Goal: Task Accomplishment & Management: Complete application form

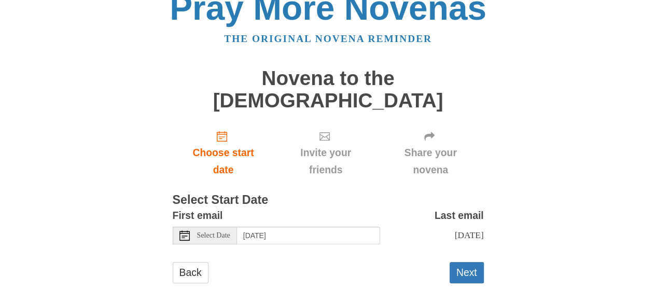
scroll to position [20, 0]
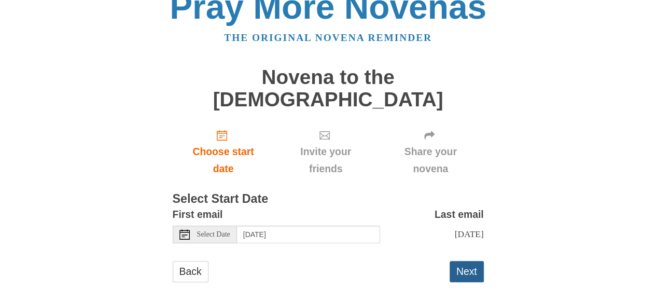
click at [472, 261] on button "Next" at bounding box center [466, 271] width 34 height 21
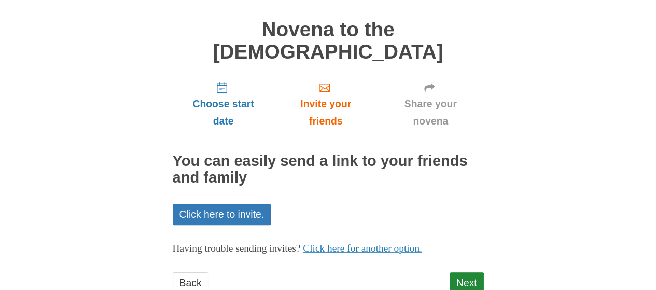
scroll to position [78, 0]
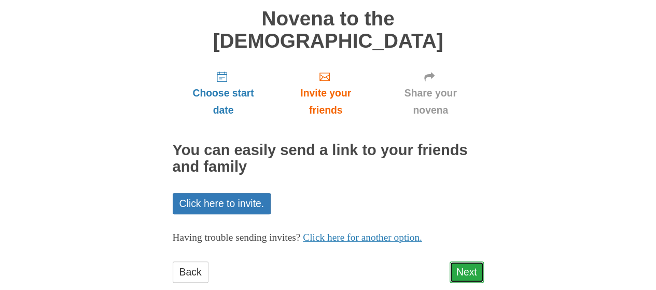
click at [475, 261] on link "Next" at bounding box center [466, 271] width 34 height 21
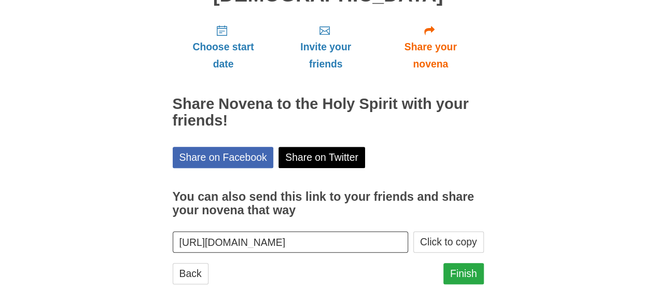
scroll to position [125, 0]
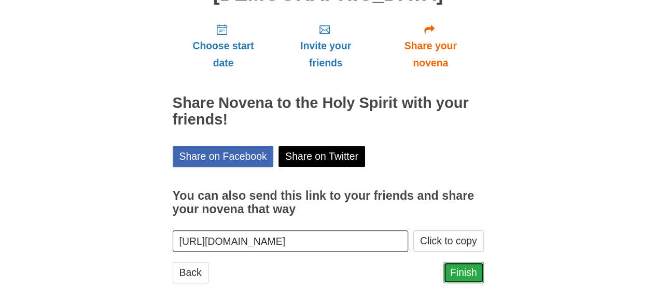
click at [474, 262] on link "Finish" at bounding box center [463, 272] width 40 height 21
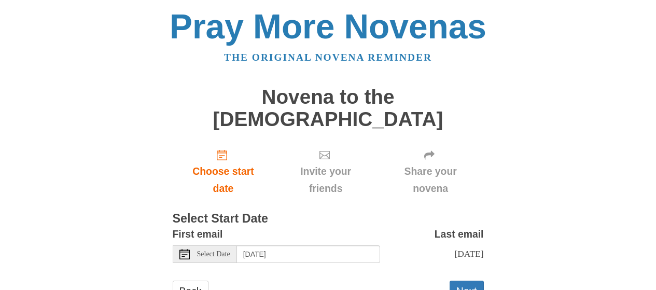
scroll to position [20, 0]
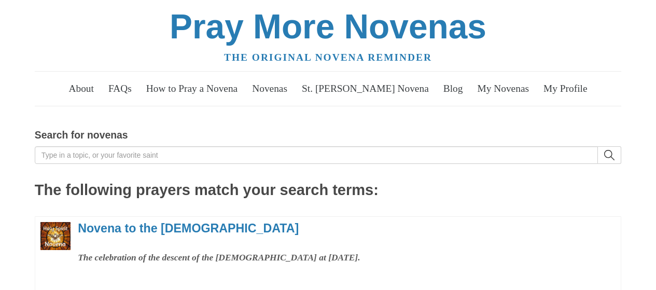
scroll to position [104, 0]
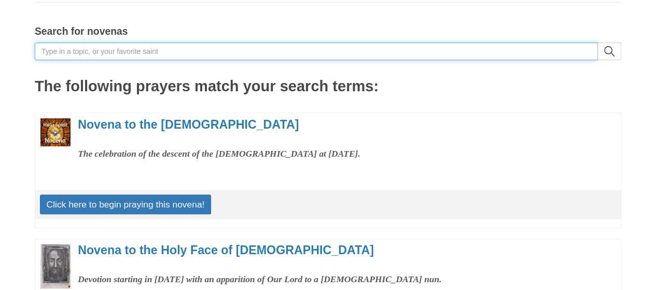
click at [145, 53] on input "Search for novenas" at bounding box center [316, 52] width 563 height 18
type input "undoer of knots"
click at [598, 43] on button "search" at bounding box center [609, 52] width 23 height 18
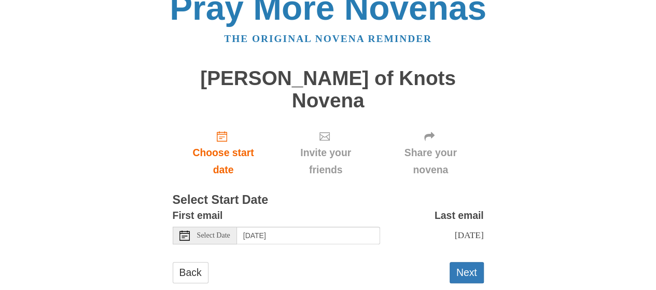
scroll to position [20, 0]
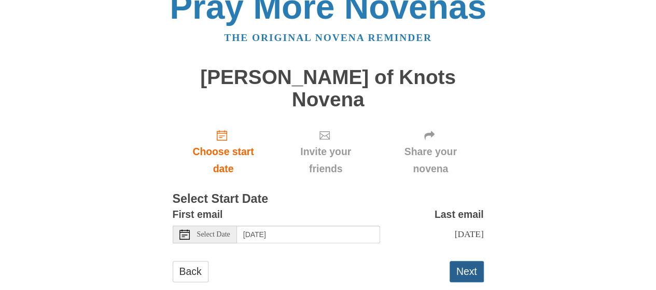
click at [466, 261] on button "Next" at bounding box center [466, 271] width 34 height 21
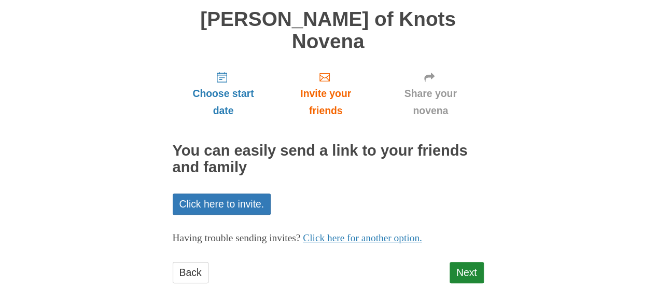
scroll to position [78, 0]
click at [474, 261] on link "Next" at bounding box center [466, 271] width 34 height 21
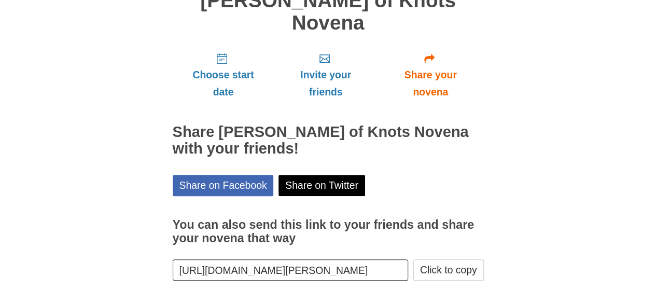
scroll to position [125, 0]
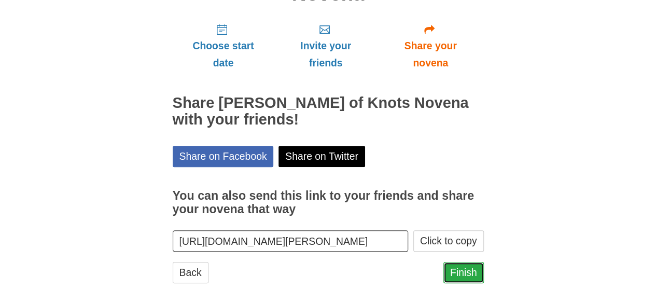
click at [474, 262] on link "Finish" at bounding box center [463, 272] width 40 height 21
